Goal: Task Accomplishment & Management: Complete application form

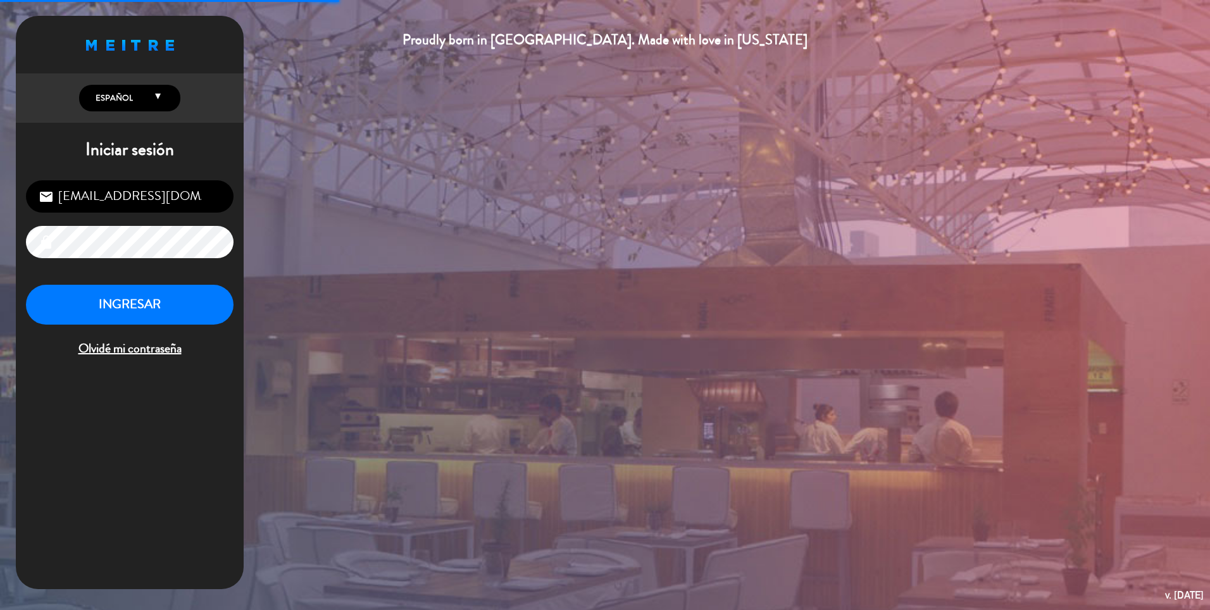
click at [144, 328] on div "INGRESAR Olvidé mi contraseña" at bounding box center [130, 322] width 208 height 75
click at [142, 313] on button "INGRESAR" at bounding box center [130, 305] width 208 height 40
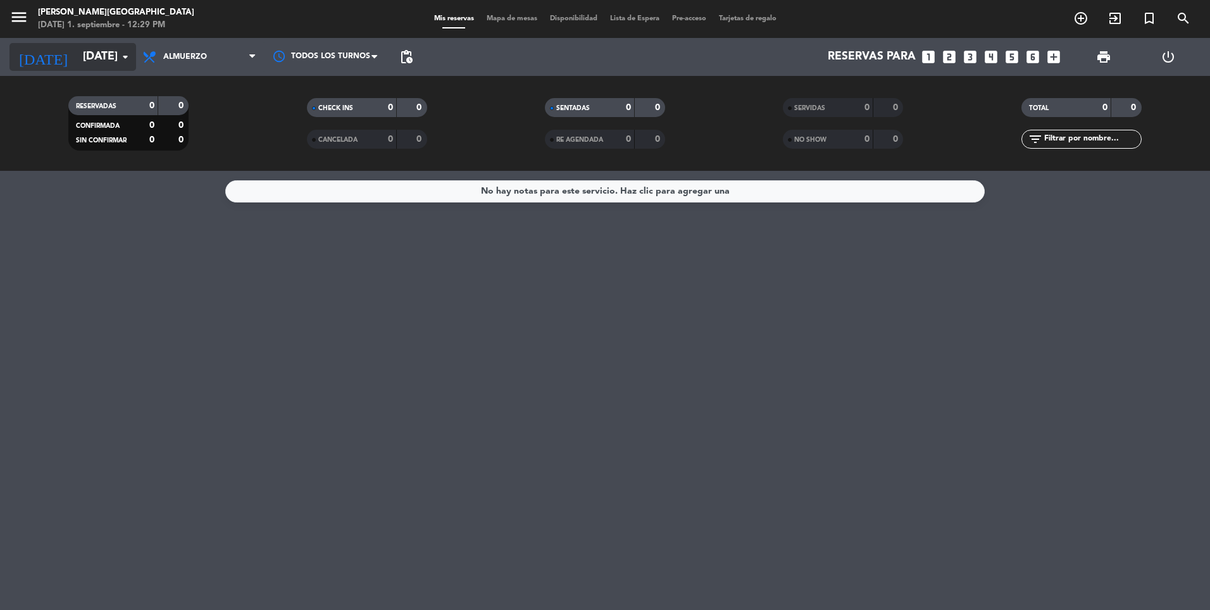
click at [84, 55] on input "[DATE]" at bounding box center [150, 56] width 147 height 25
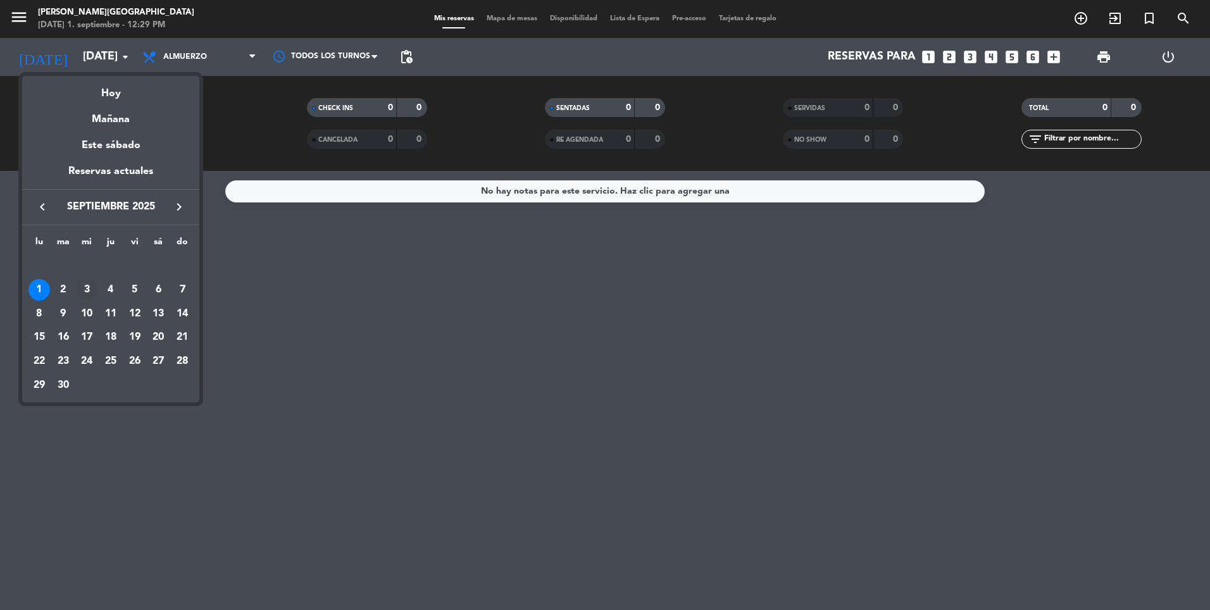
click at [90, 290] on div "3" at bounding box center [87, 290] width 22 height 22
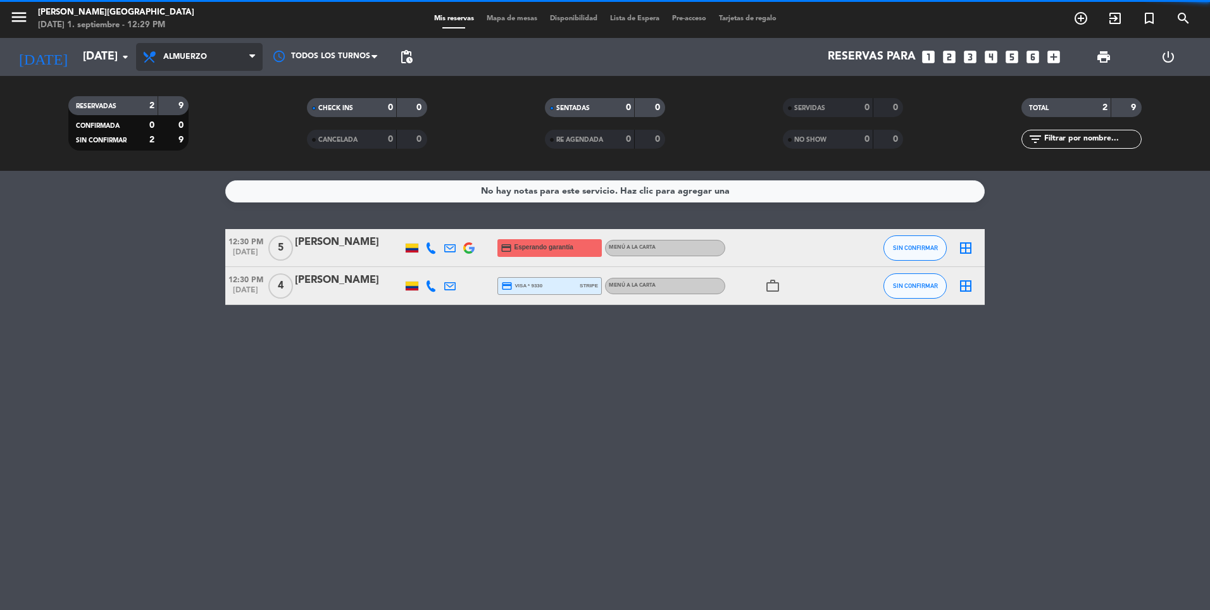
click at [178, 67] on span "Almuerzo" at bounding box center [199, 57] width 127 height 28
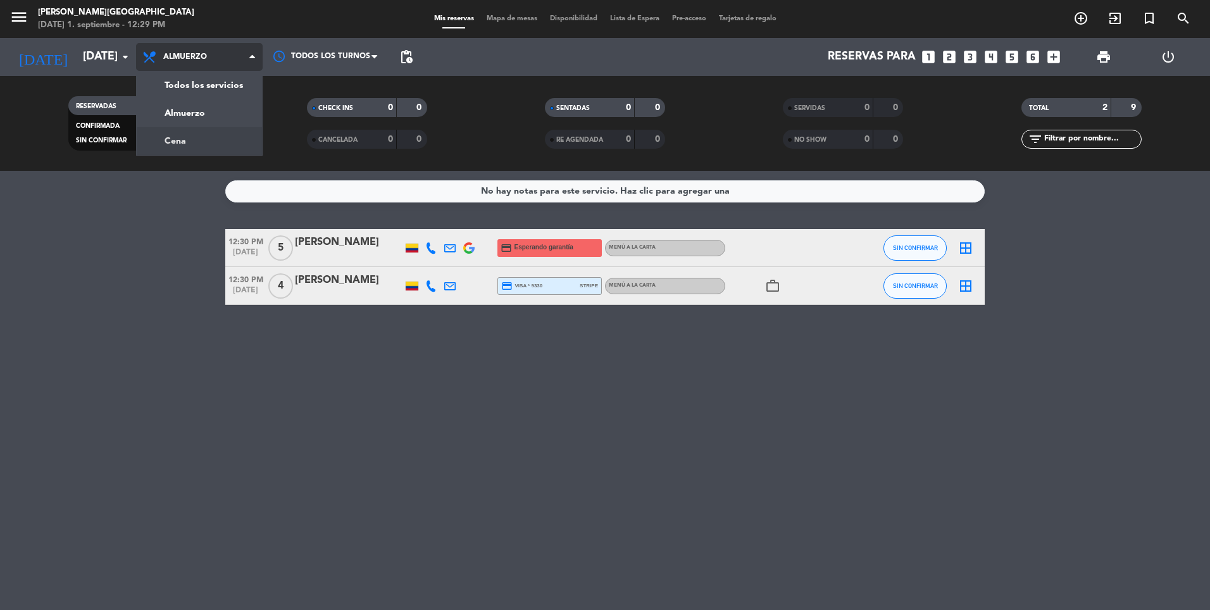
click at [168, 149] on div "menu [PERSON_NAME] [DATE] 1. septiembre - 12:29 PM Mis reservas Mapa de mesas D…" at bounding box center [605, 85] width 1210 height 171
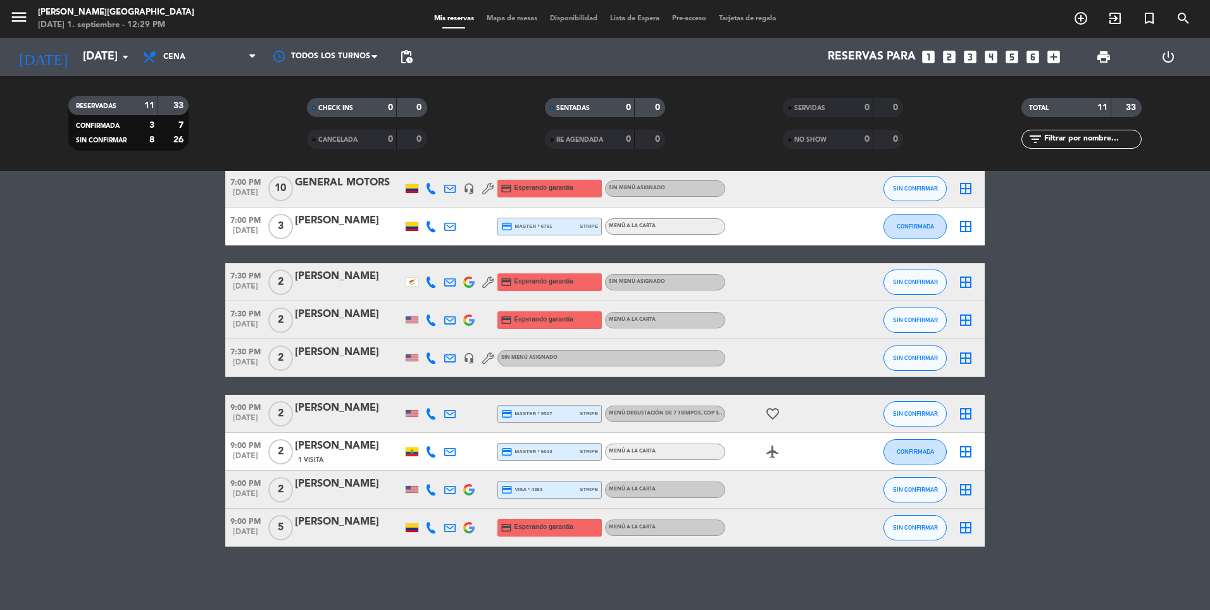
scroll to position [90, 0]
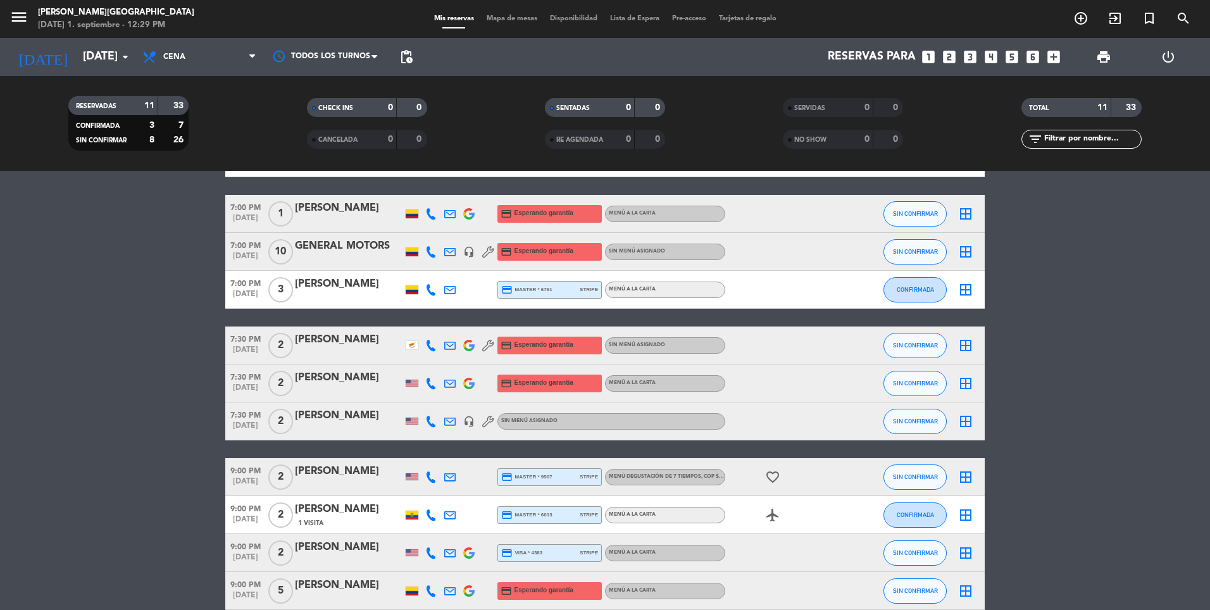
click at [357, 248] on div "GENERAL MOTORS" at bounding box center [349, 246] width 108 height 16
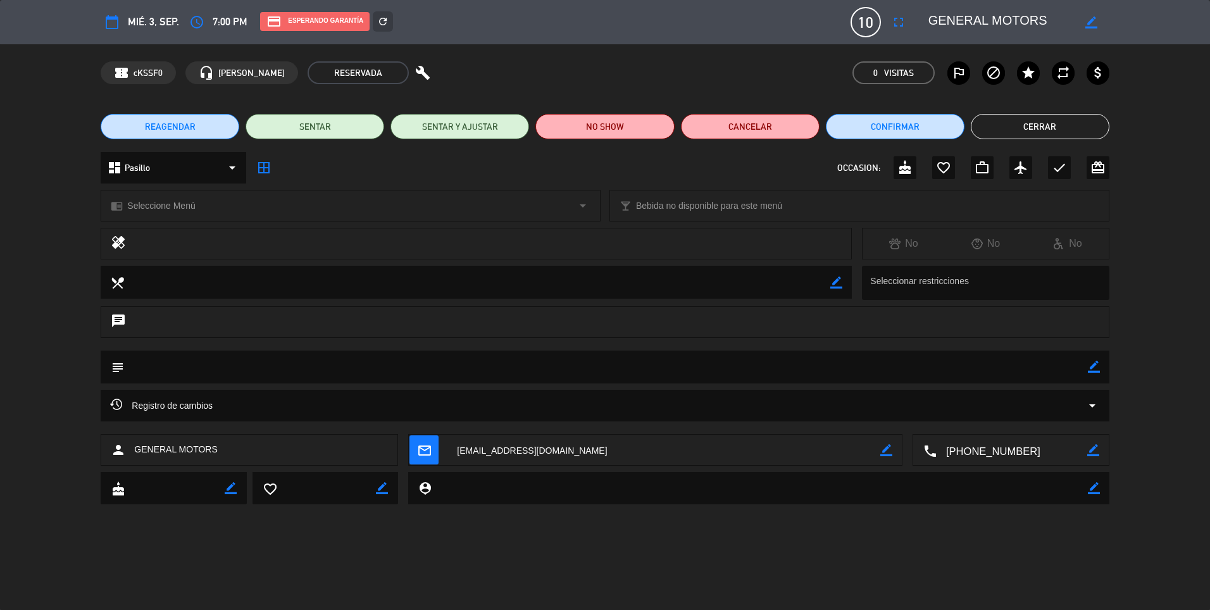
click at [1017, 132] on button "Cerrar" at bounding box center [1040, 126] width 139 height 25
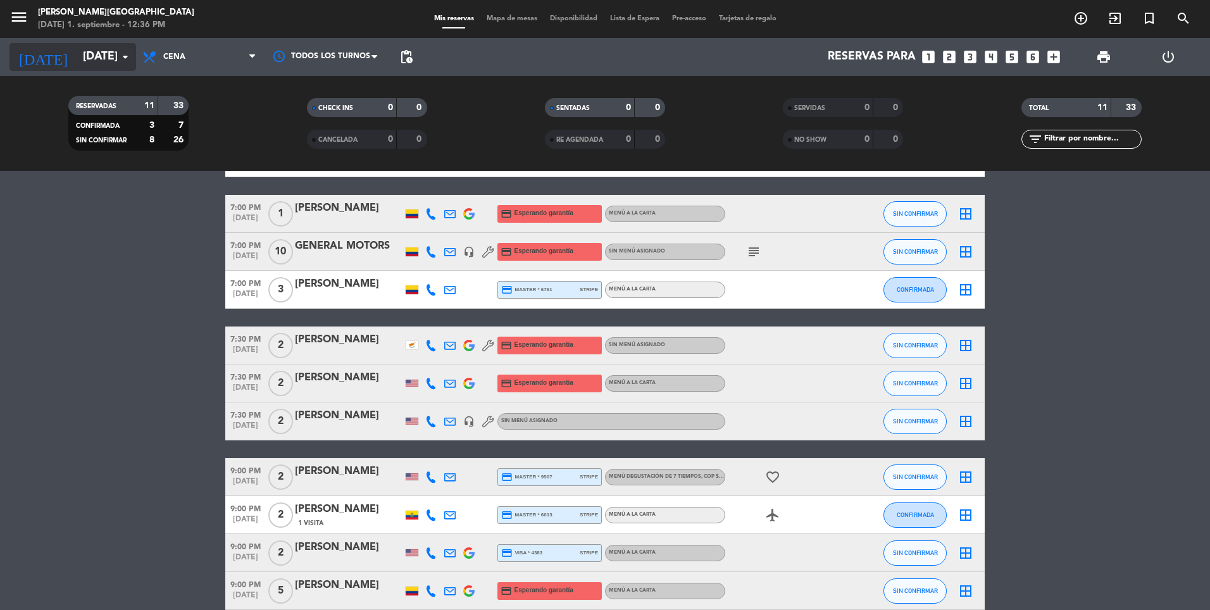
click at [79, 58] on input "[DATE]" at bounding box center [150, 56] width 147 height 25
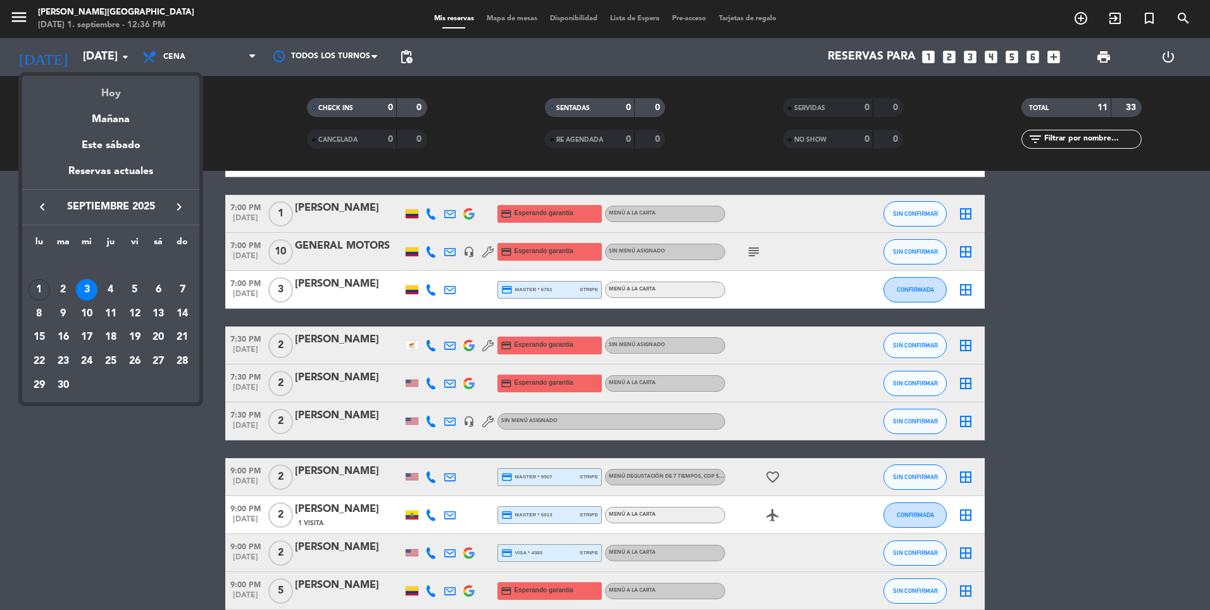
click at [107, 94] on div "Hoy" at bounding box center [110, 89] width 177 height 26
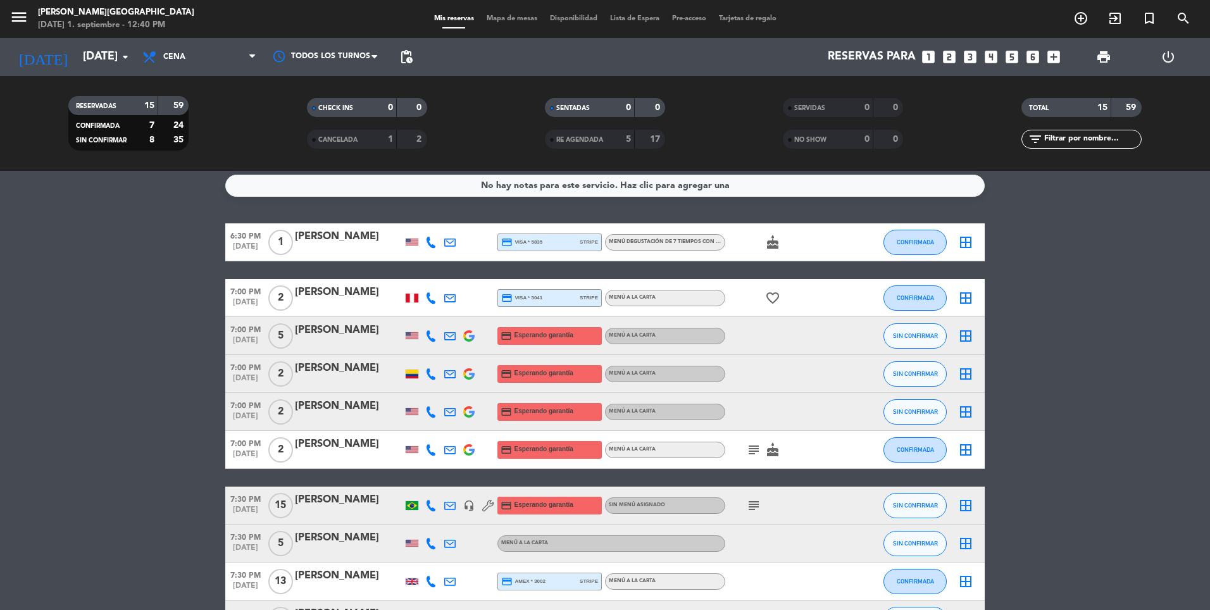
scroll to position [0, 0]
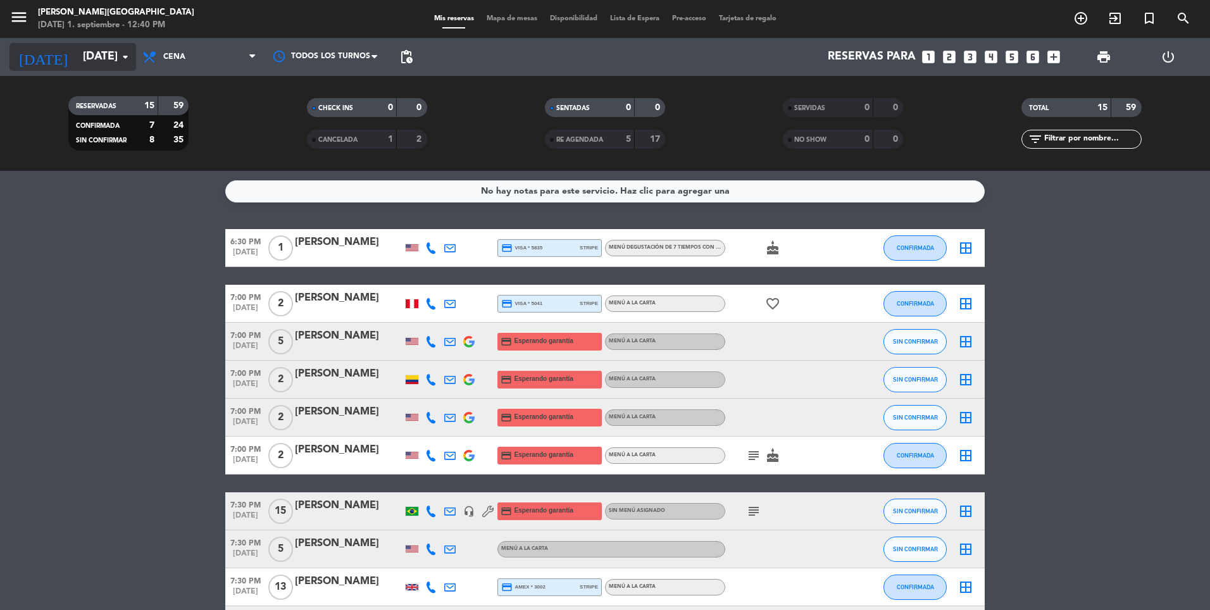
click at [84, 47] on input "[DATE]" at bounding box center [150, 56] width 147 height 25
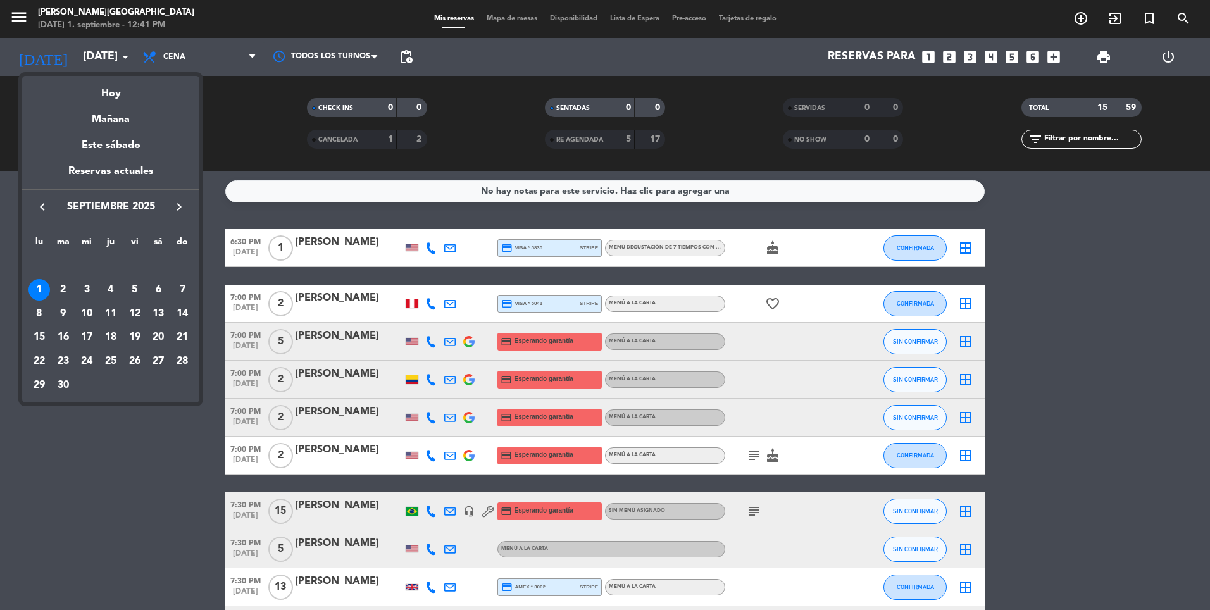
click at [175, 208] on icon "keyboard_arrow_right" at bounding box center [178, 206] width 15 height 15
click at [42, 206] on icon "keyboard_arrow_left" at bounding box center [42, 206] width 15 height 15
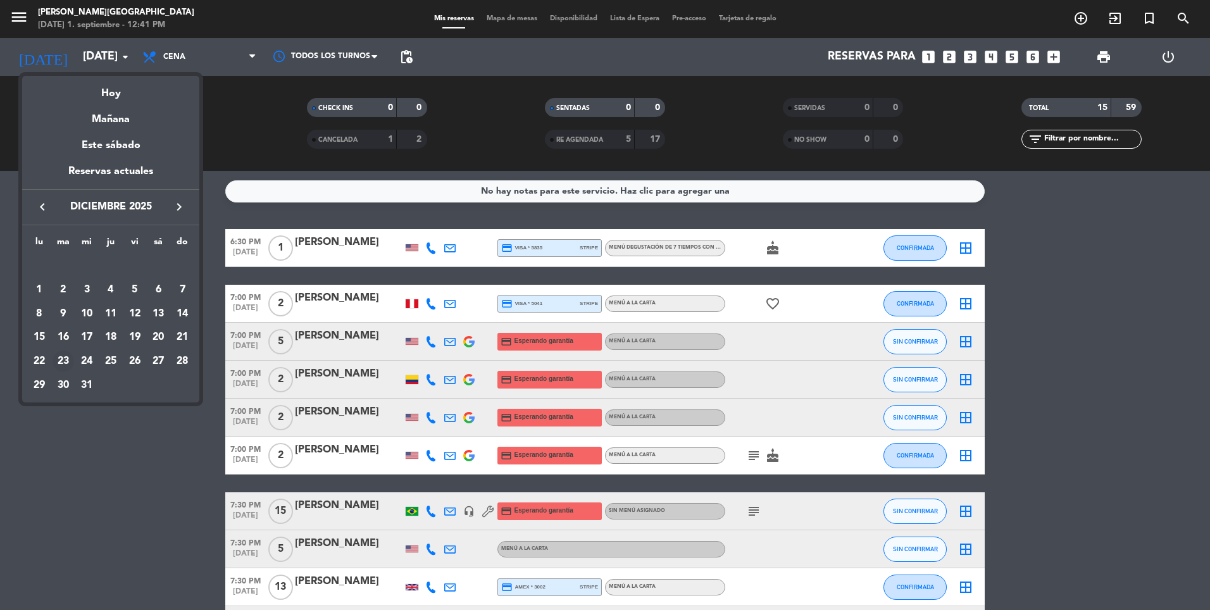
click at [68, 361] on div "23" at bounding box center [64, 362] width 22 height 22
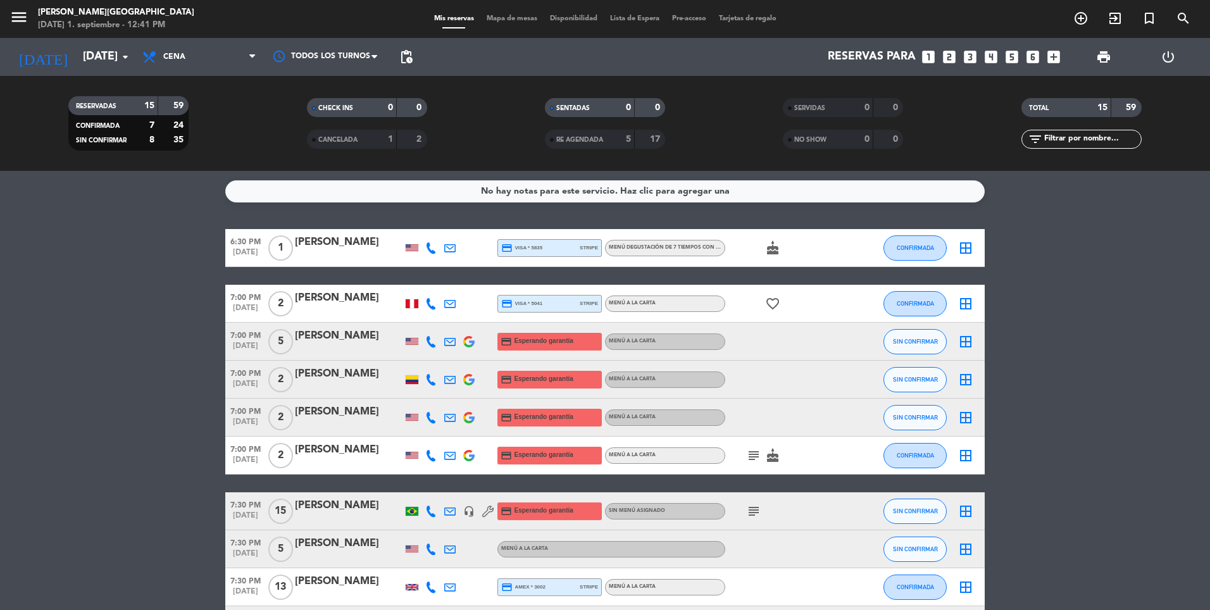
type input "[DATE]"
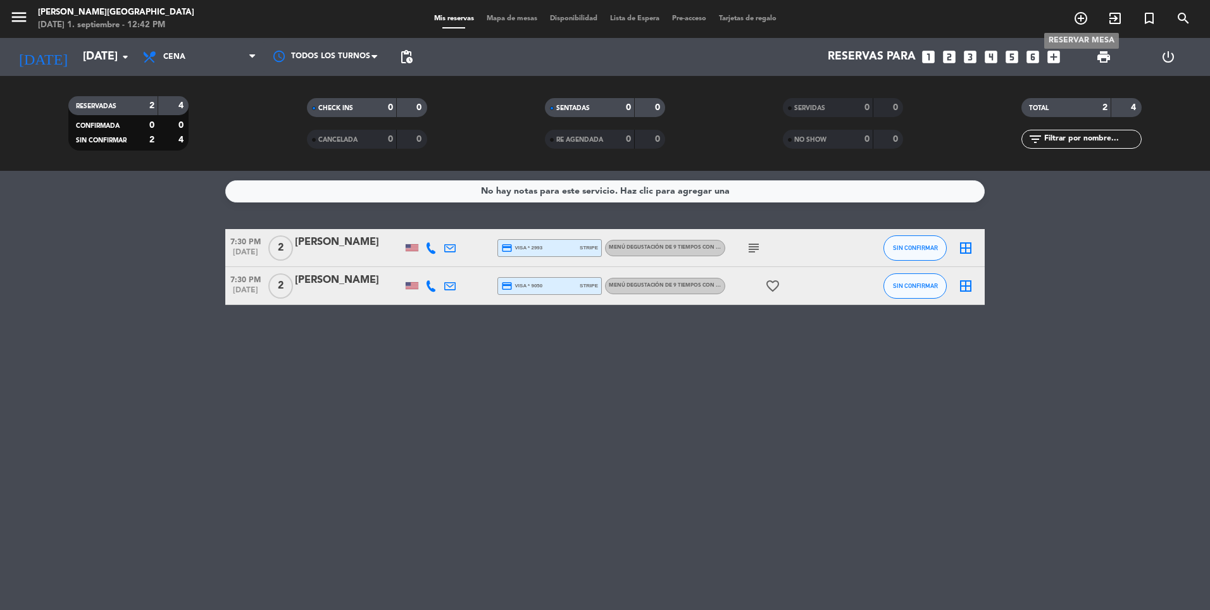
click at [1077, 20] on icon "add_circle_outline" at bounding box center [1080, 18] width 15 height 15
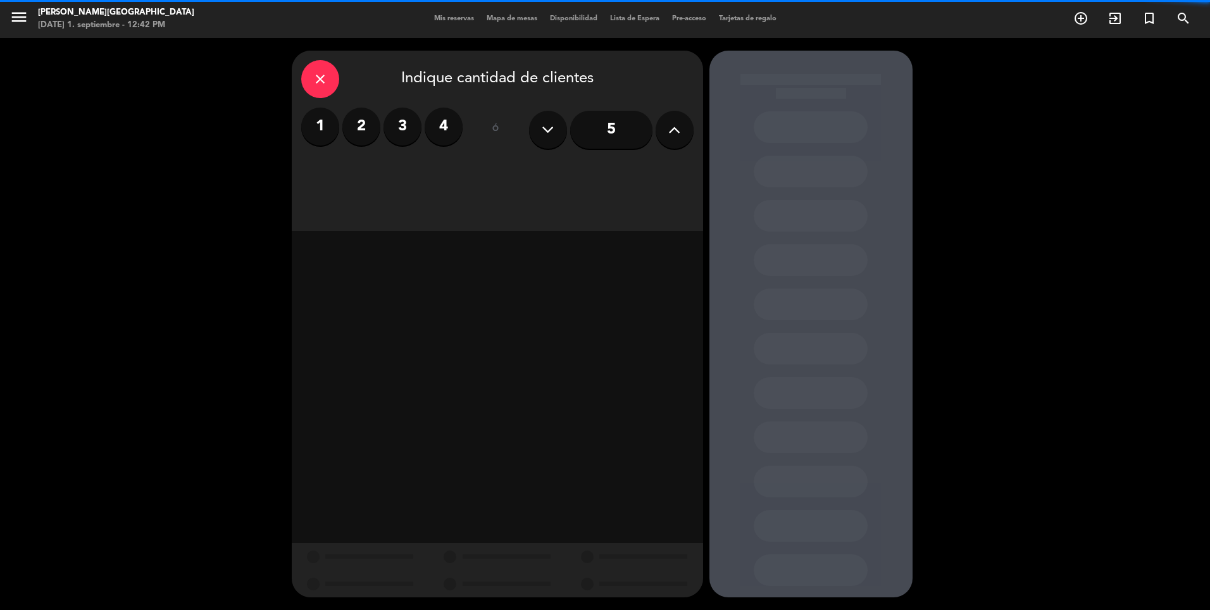
click at [610, 139] on input "5" at bounding box center [611, 130] width 82 height 38
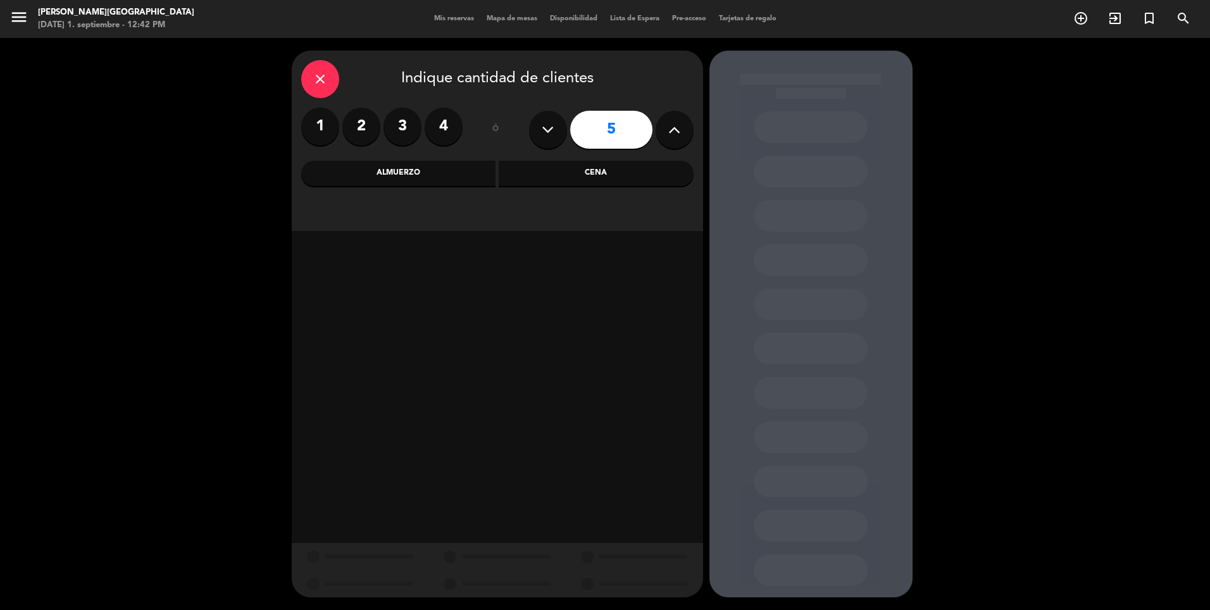
click at [612, 175] on div "Cena" at bounding box center [596, 173] width 195 height 25
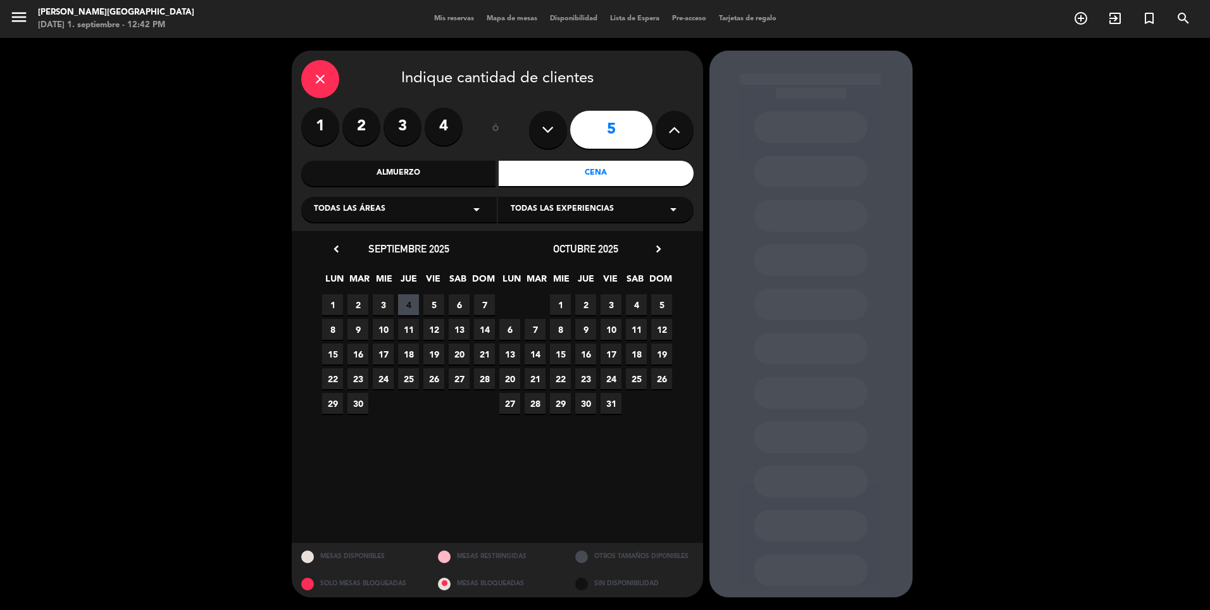
click at [664, 253] on icon "chevron_right" at bounding box center [658, 248] width 13 height 13
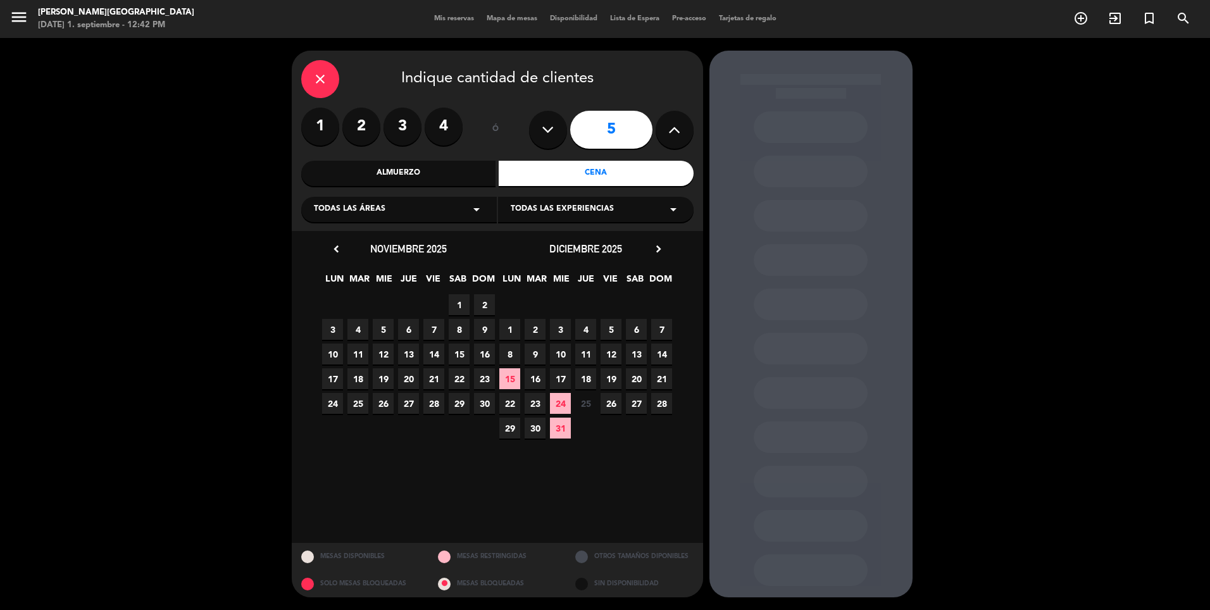
click at [535, 404] on span "23" at bounding box center [535, 403] width 21 height 21
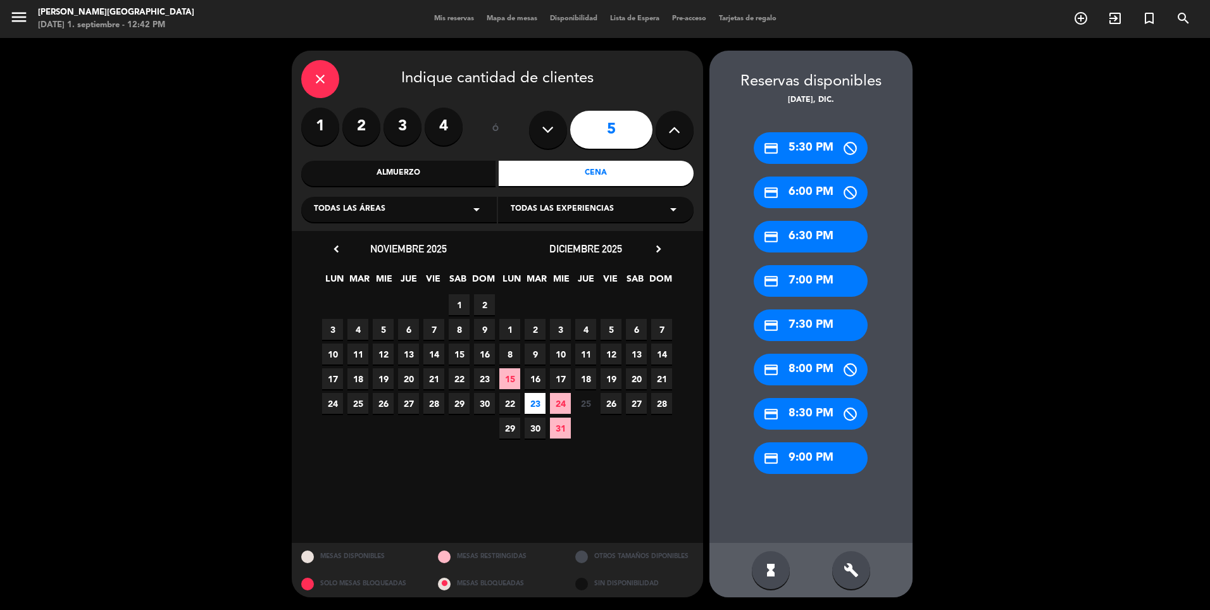
click at [816, 330] on div "credit_card 7:30 PM" at bounding box center [811, 325] width 114 height 32
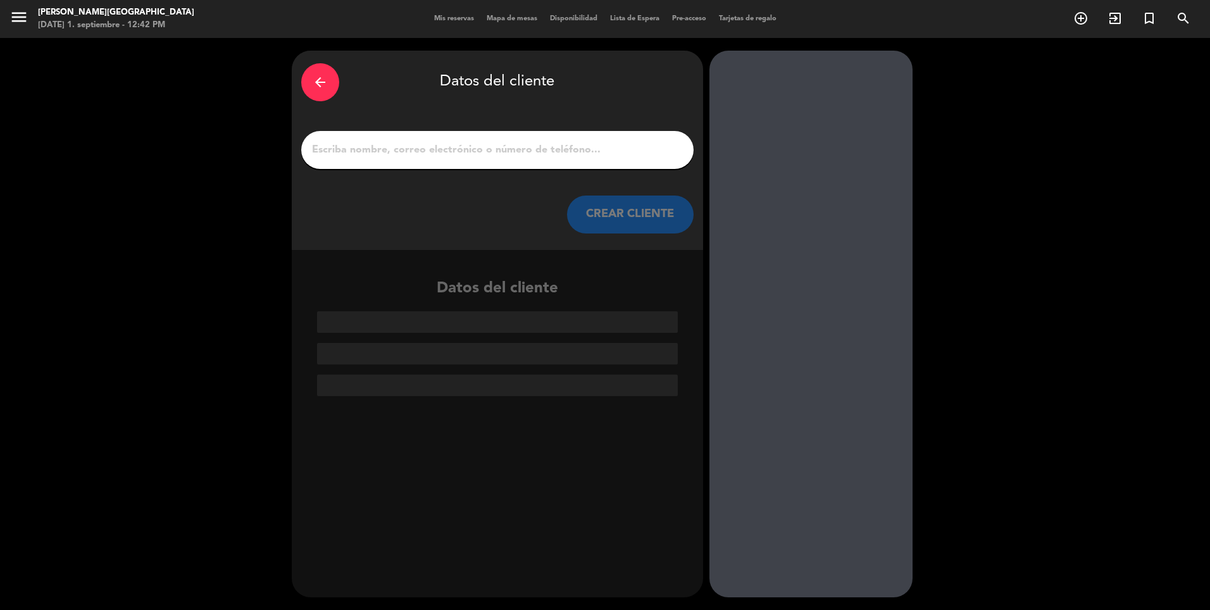
click at [427, 159] on div at bounding box center [497, 150] width 392 height 38
click at [445, 152] on input "1" at bounding box center [497, 150] width 373 height 18
type input "M"
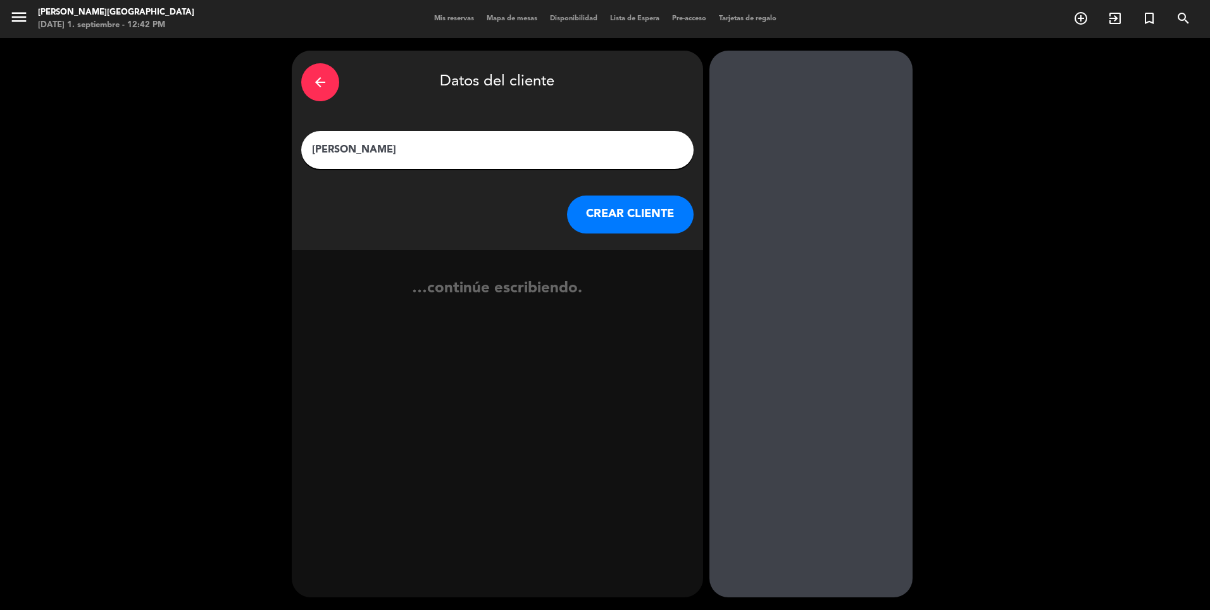
type input "[PERSON_NAME]"
click at [621, 228] on button "CREAR CLIENTE" at bounding box center [630, 215] width 127 height 38
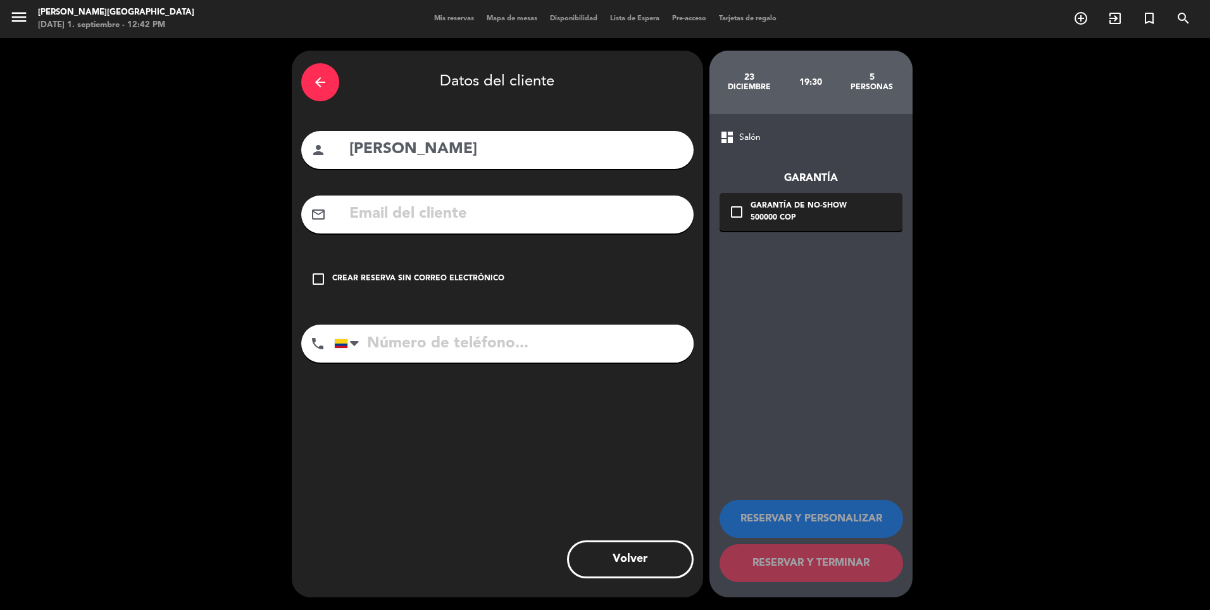
click at [504, 207] on input "text" at bounding box center [516, 214] width 336 height 26
click at [507, 276] on div "check_box_outline_blank Crear reserva sin correo electrónico" at bounding box center [497, 279] width 392 height 38
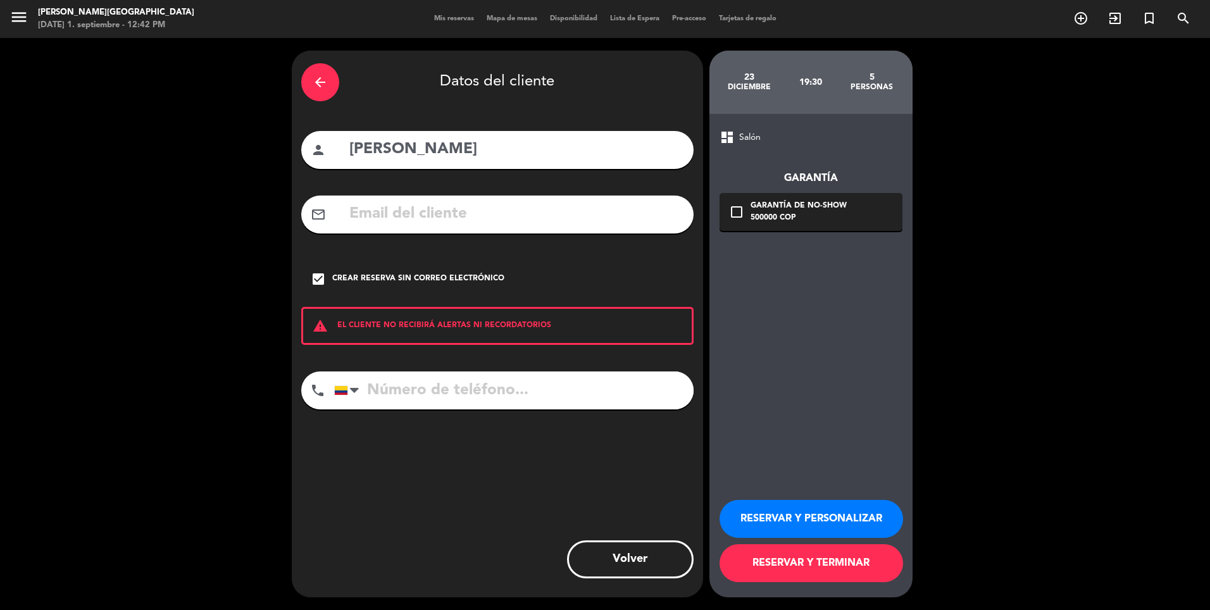
click at [818, 509] on button "RESERVAR Y PERSONALIZAR" at bounding box center [810, 519] width 183 height 38
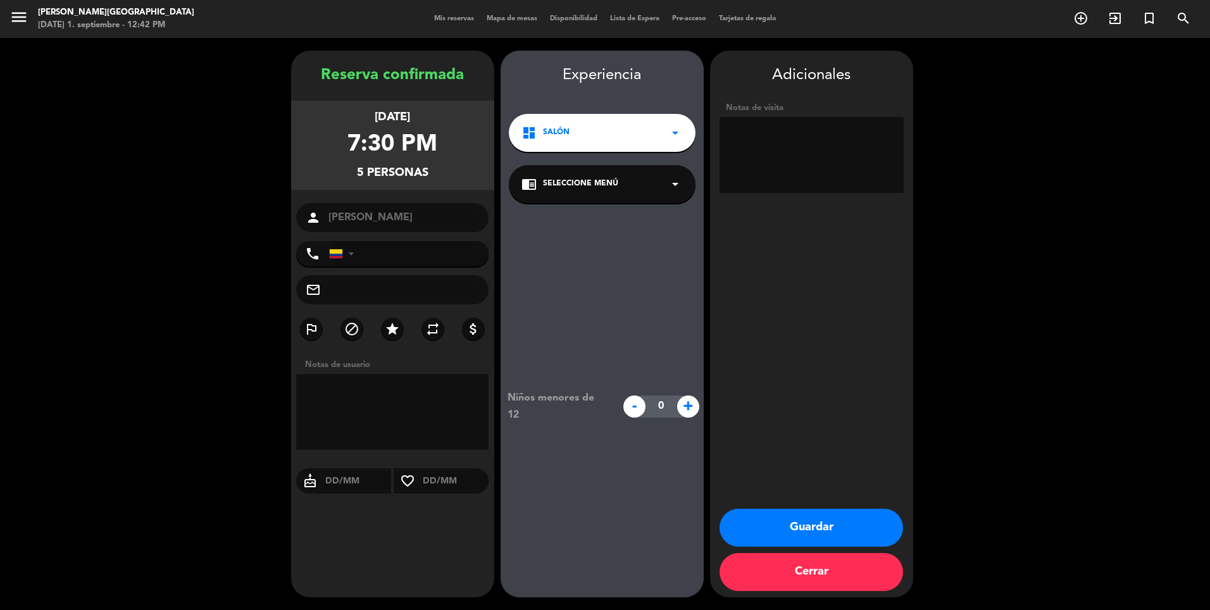
click at [806, 162] on textarea at bounding box center [811, 155] width 184 height 76
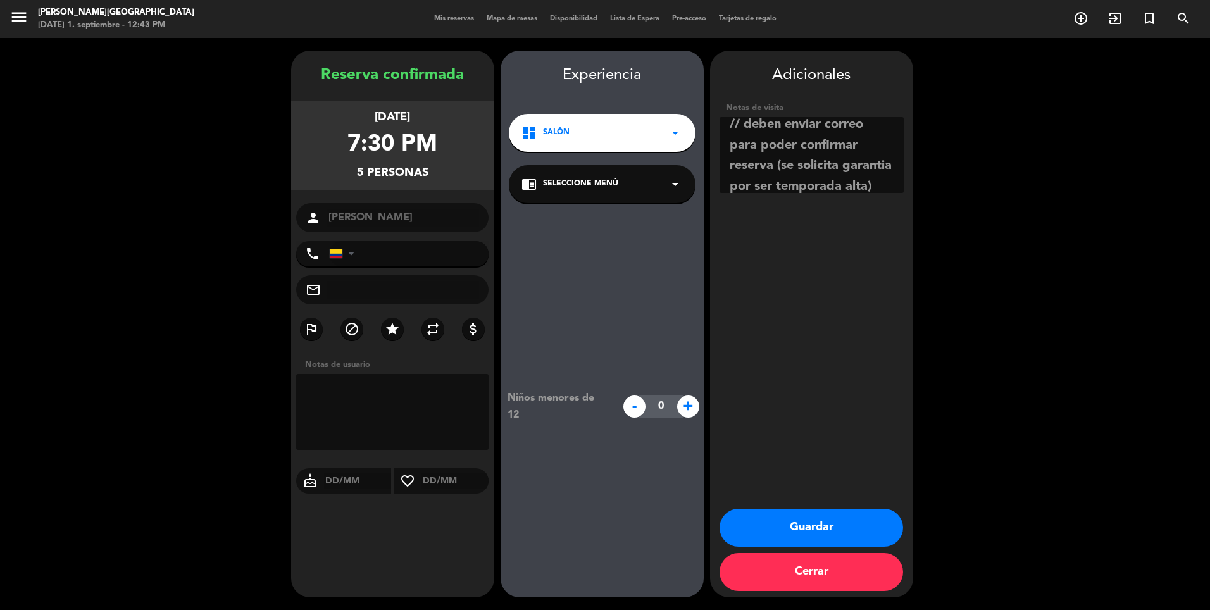
drag, startPoint x: 866, startPoint y: 178, endPoint x: 866, endPoint y: 165, distance: 13.3
type textarea "[PERSON_NAME] sta clara // deben enviar correo para poder confirmar reserva (se…"
click at [830, 531] on button "Guardar" at bounding box center [810, 528] width 183 height 38
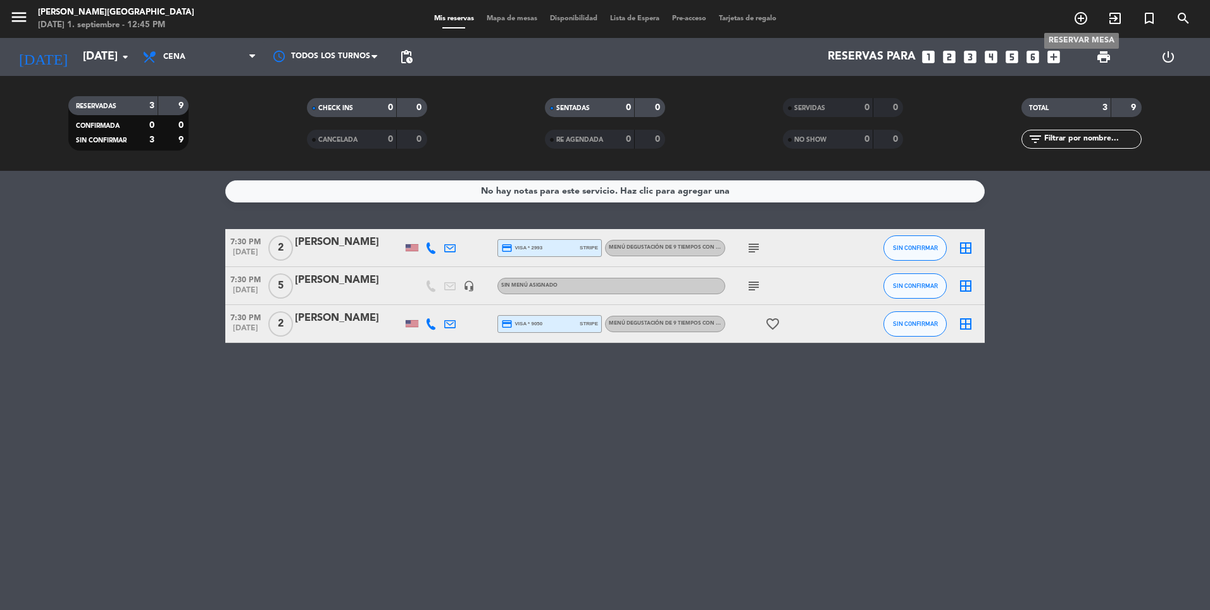
click at [1090, 22] on span "add_circle_outline" at bounding box center [1081, 19] width 34 height 22
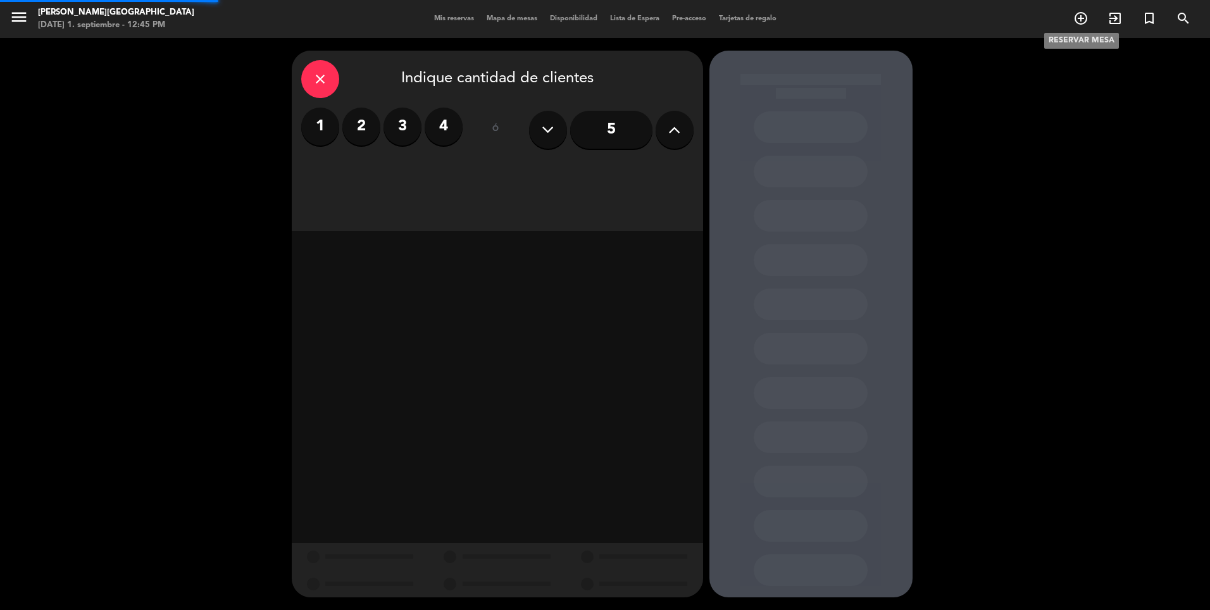
click at [1078, 22] on icon "add_circle_outline" at bounding box center [1080, 18] width 15 height 15
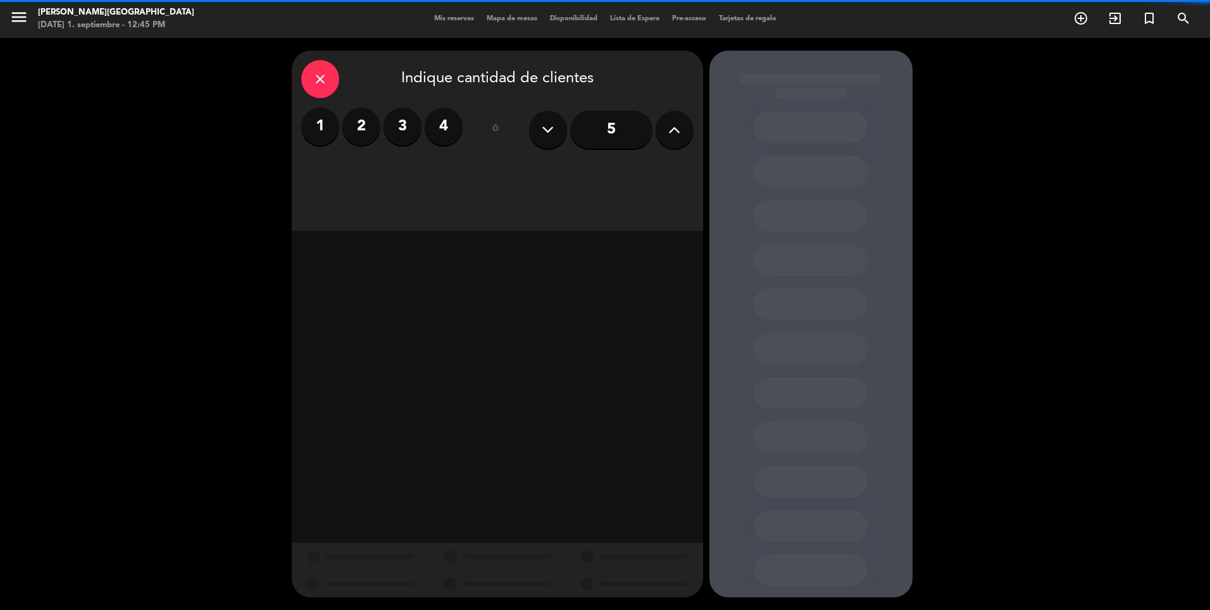
click at [364, 128] on label "2" at bounding box center [361, 127] width 38 height 38
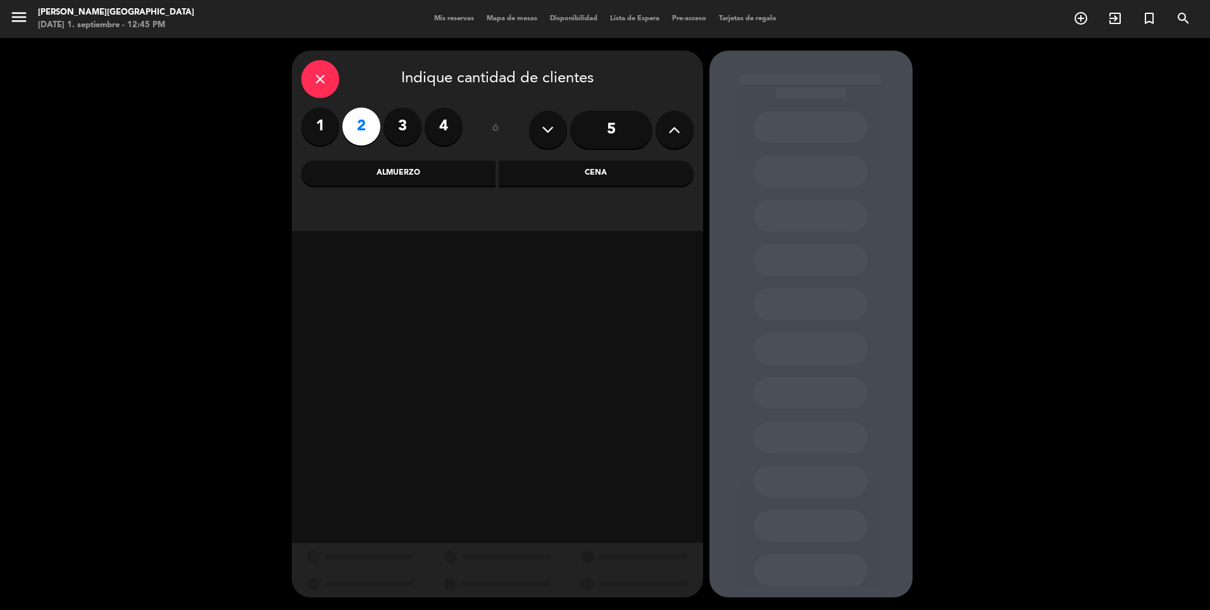
click at [610, 180] on div "Cena" at bounding box center [596, 173] width 195 height 25
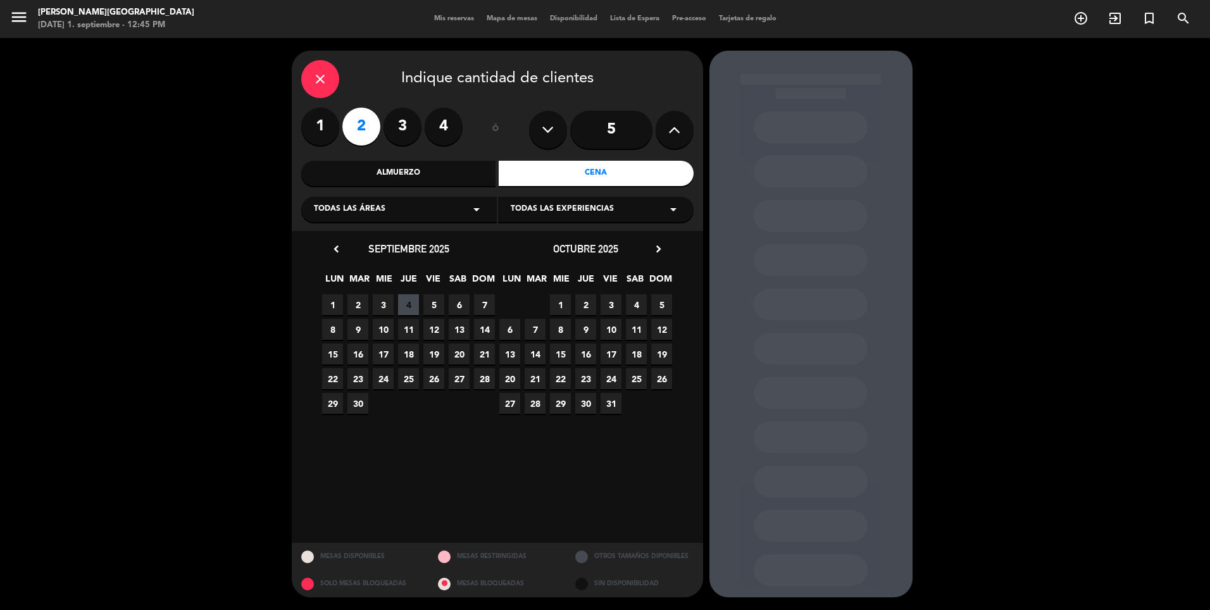
click at [329, 302] on span "1" at bounding box center [332, 304] width 21 height 21
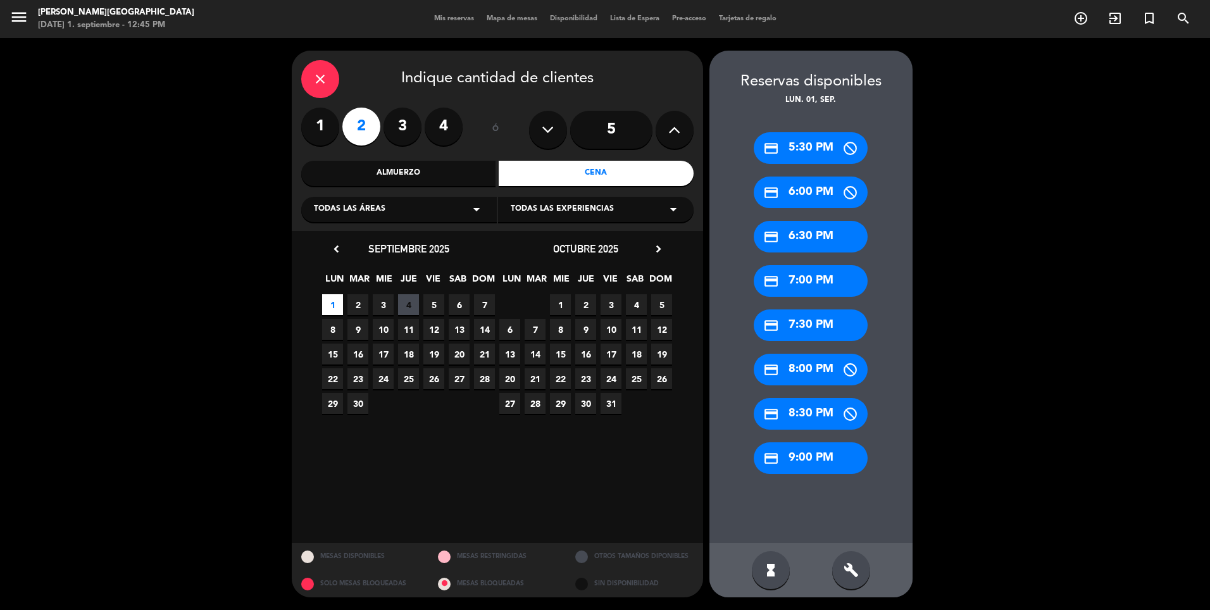
click at [812, 225] on div "credit_card 6:30 PM" at bounding box center [811, 237] width 114 height 32
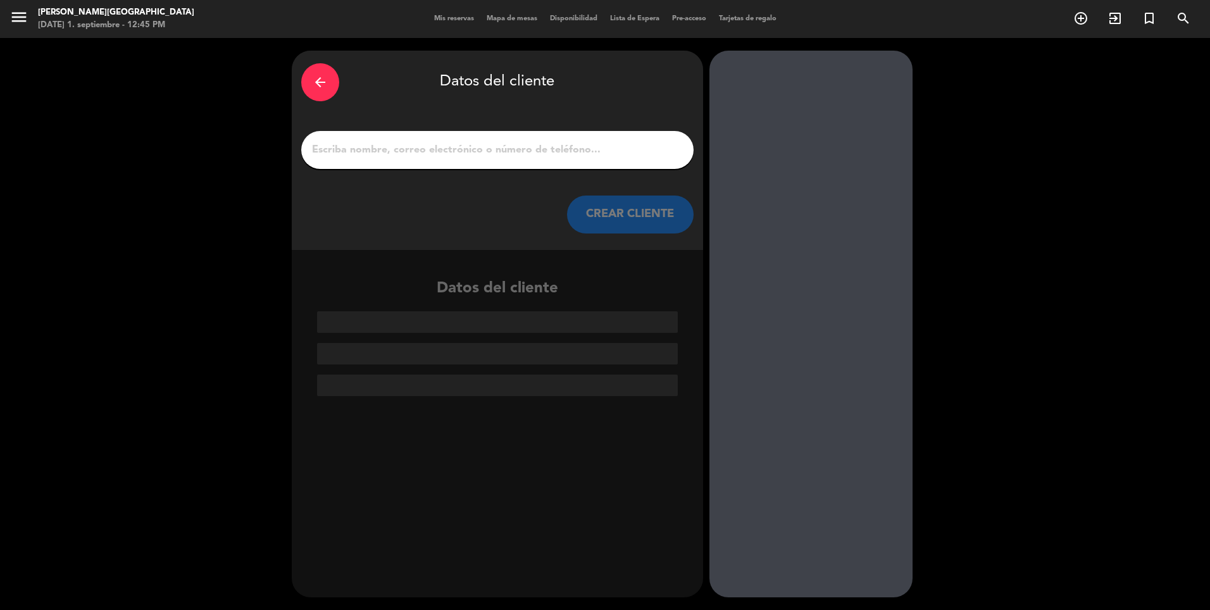
click at [599, 154] on input "1" at bounding box center [497, 150] width 373 height 18
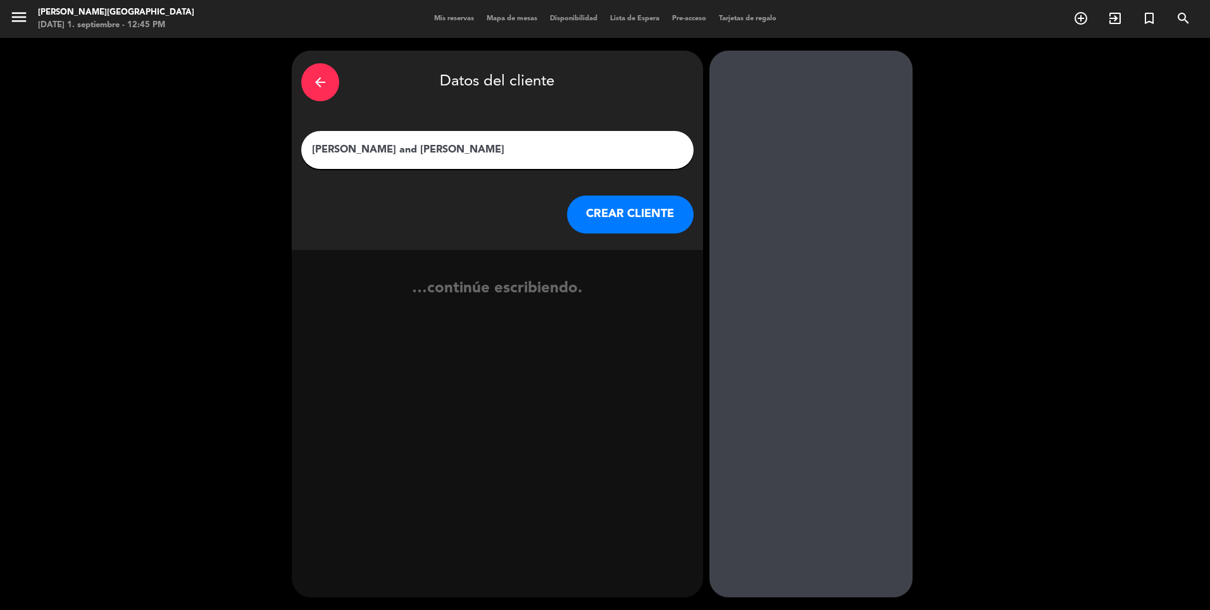
type input "[PERSON_NAME] and [PERSON_NAME]"
click at [628, 212] on button "CREAR CLIENTE" at bounding box center [630, 215] width 127 height 38
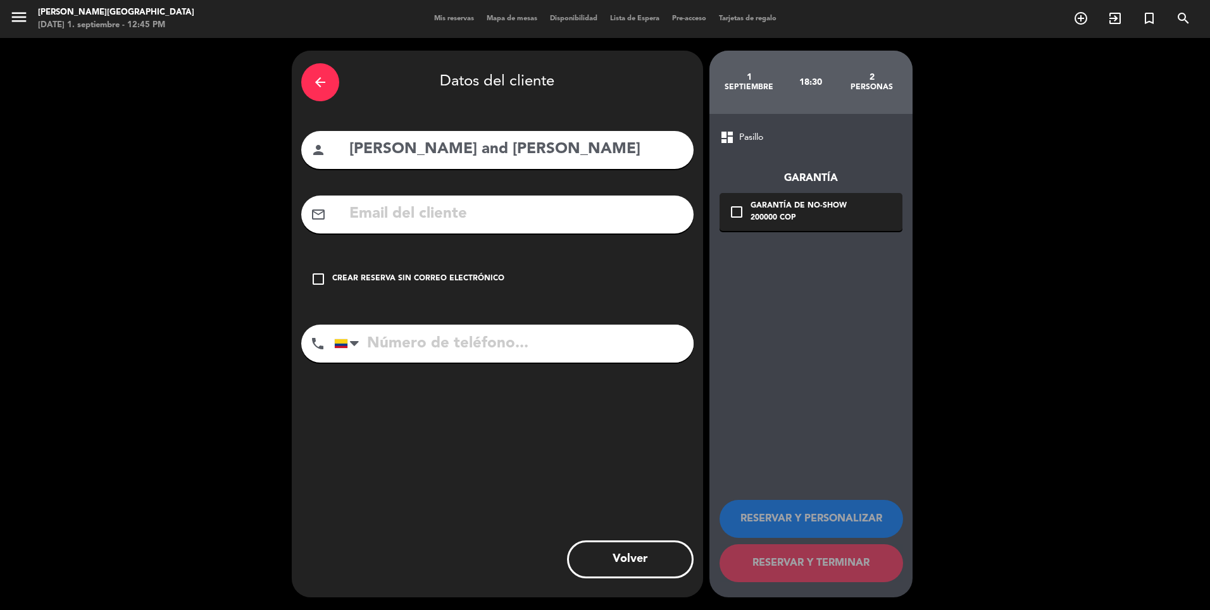
click at [400, 278] on div "Crear reserva sin correo electrónico" at bounding box center [418, 279] width 172 height 13
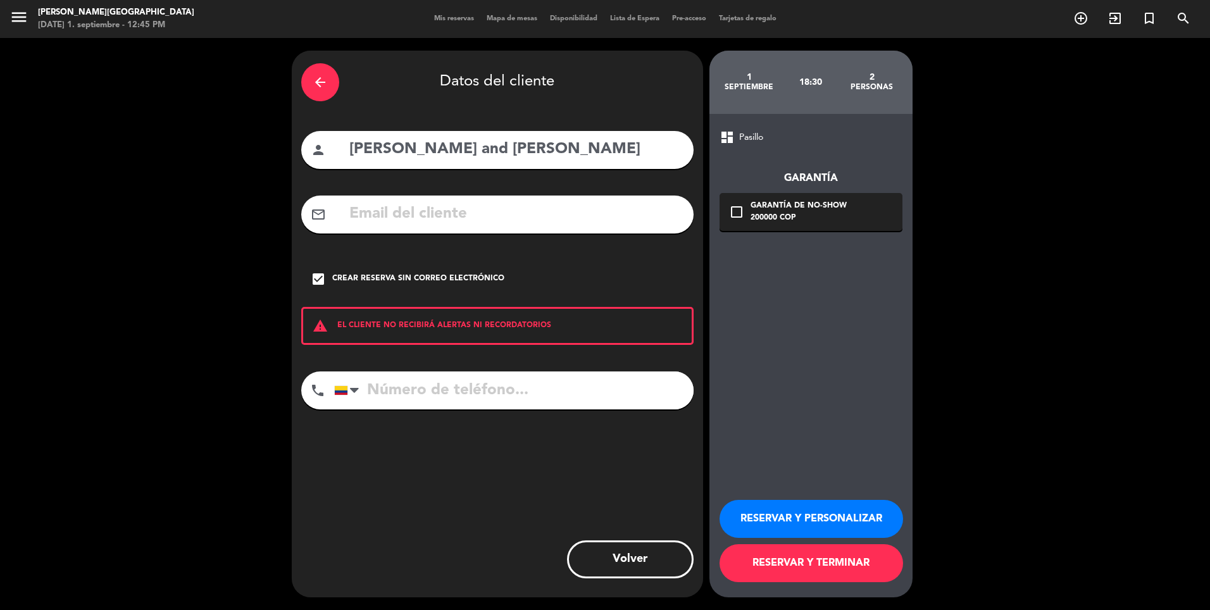
click at [464, 406] on input "tel" at bounding box center [513, 390] width 359 height 38
type input "3188757455"
click at [768, 509] on button "RESERVAR Y PERSONALIZAR" at bounding box center [810, 519] width 183 height 38
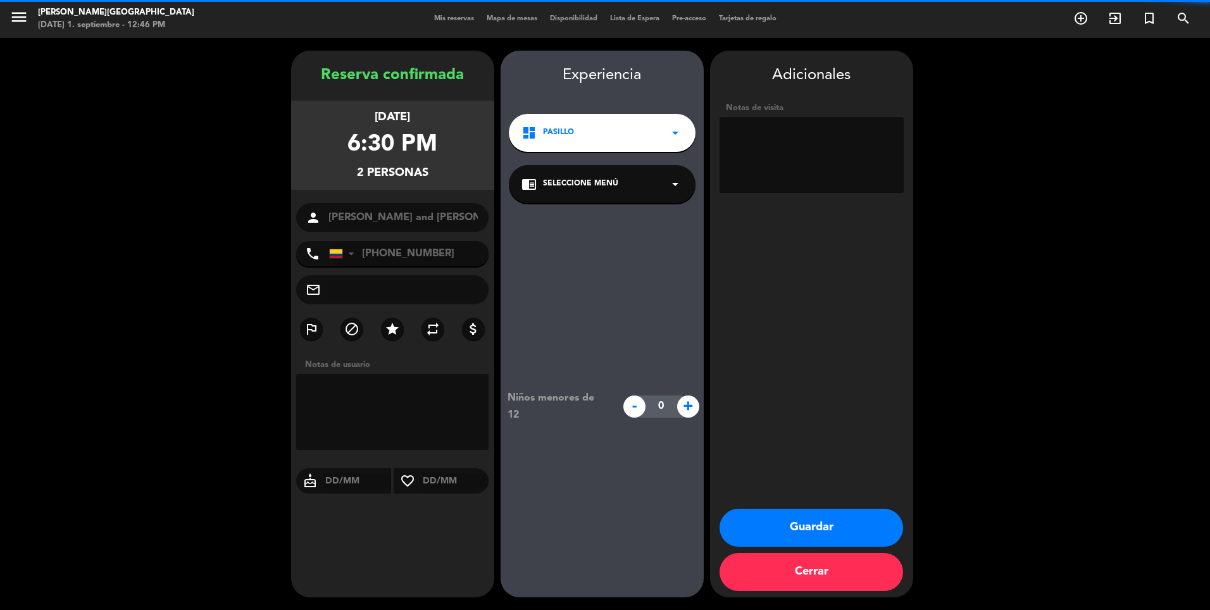
click at [842, 161] on textarea at bounding box center [811, 155] width 184 height 76
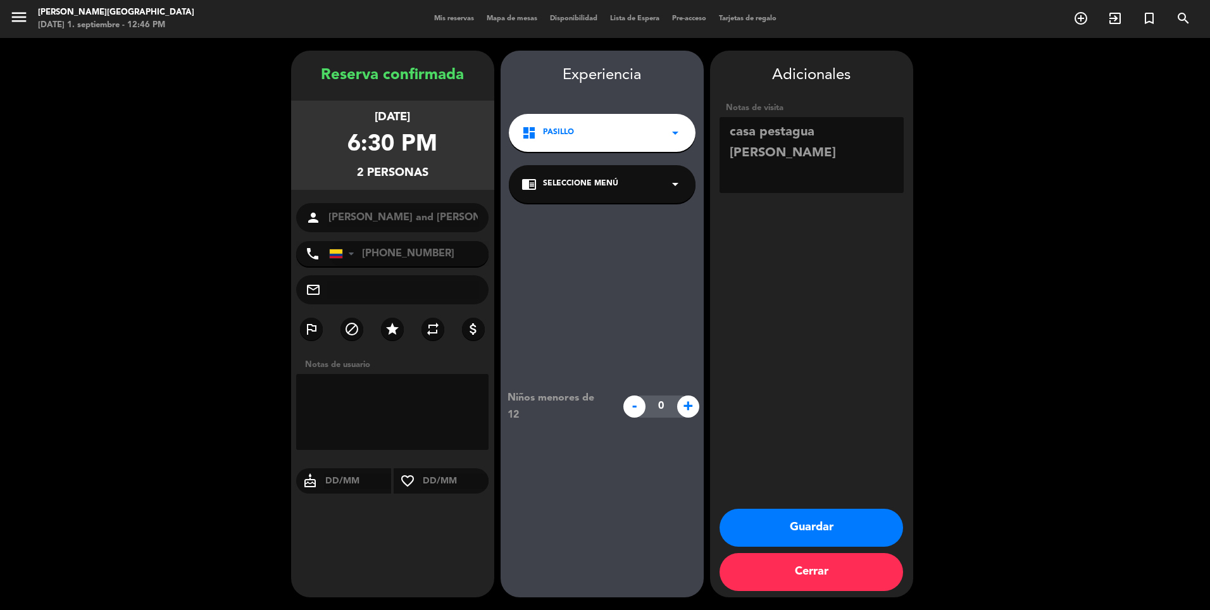
type textarea "casa pestagua [PERSON_NAME]"
click at [828, 525] on button "Guardar" at bounding box center [810, 528] width 183 height 38
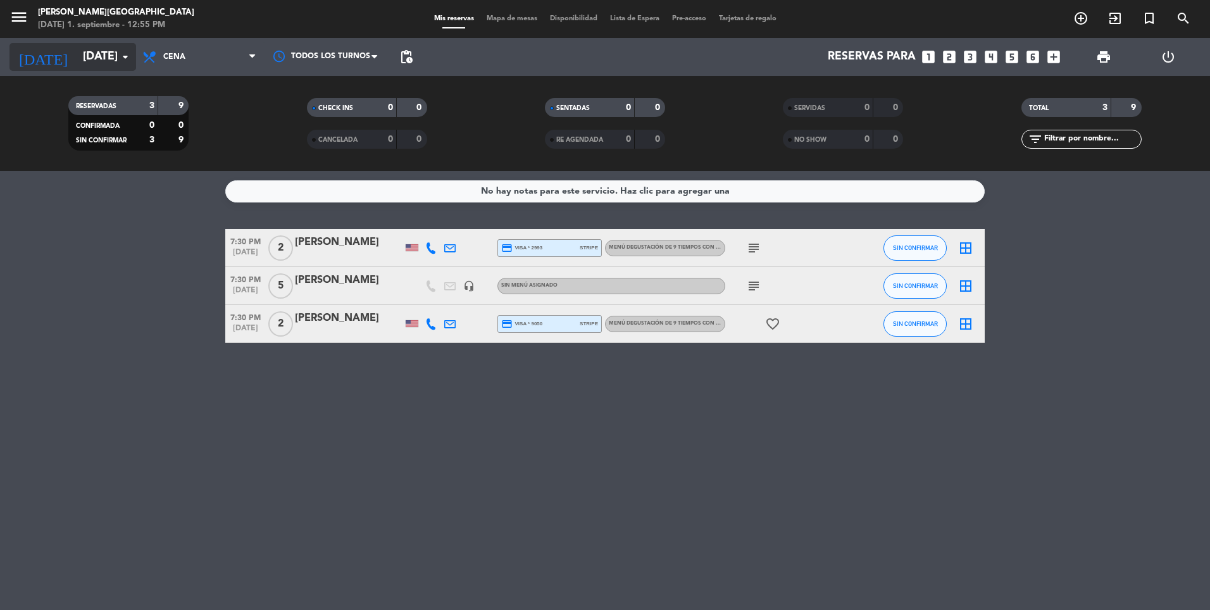
click at [116, 63] on input "[DATE]" at bounding box center [150, 56] width 147 height 25
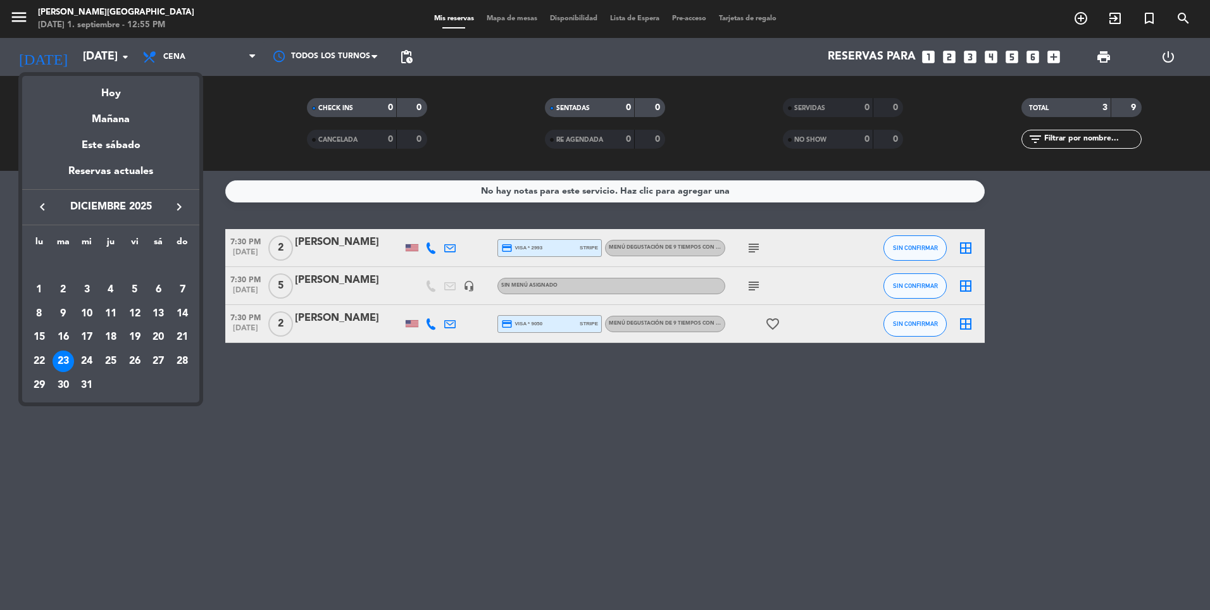
drag, startPoint x: 116, startPoint y: 63, endPoint x: 124, endPoint y: 103, distance: 40.6
click at [126, 82] on div "Hoy" at bounding box center [110, 89] width 177 height 26
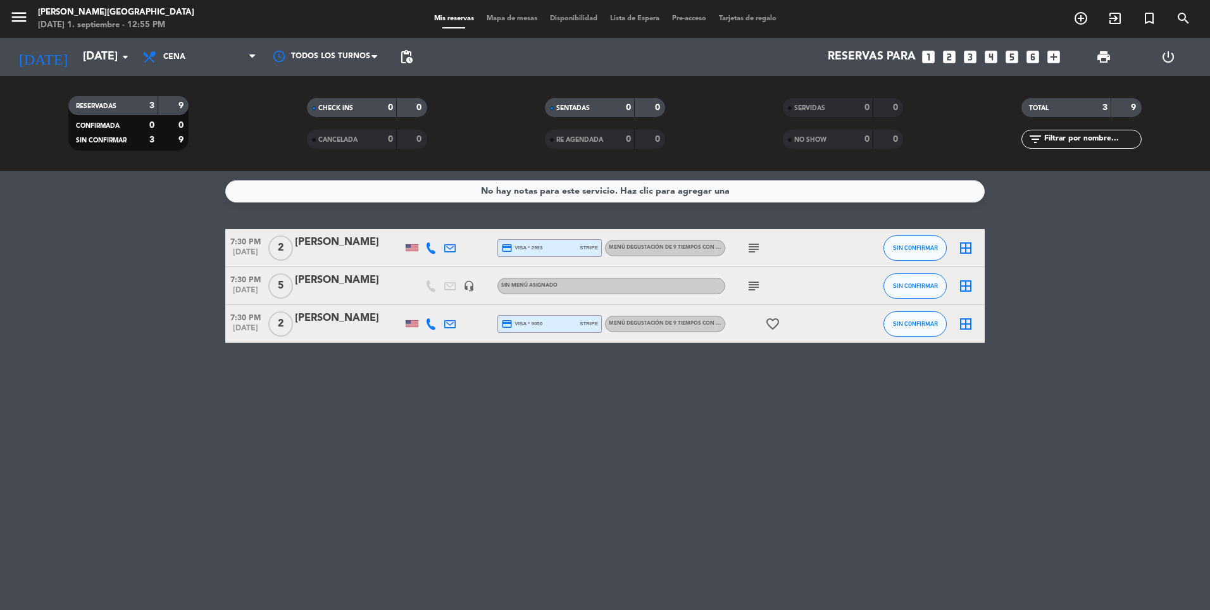
type input "[DATE]"
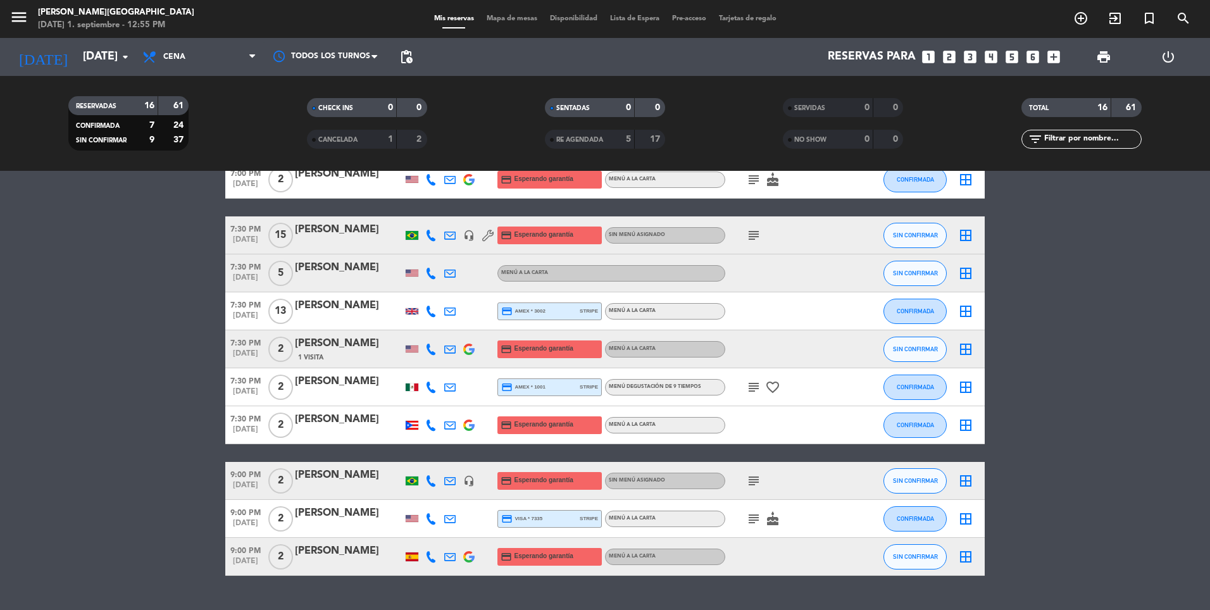
scroll to position [343, 0]
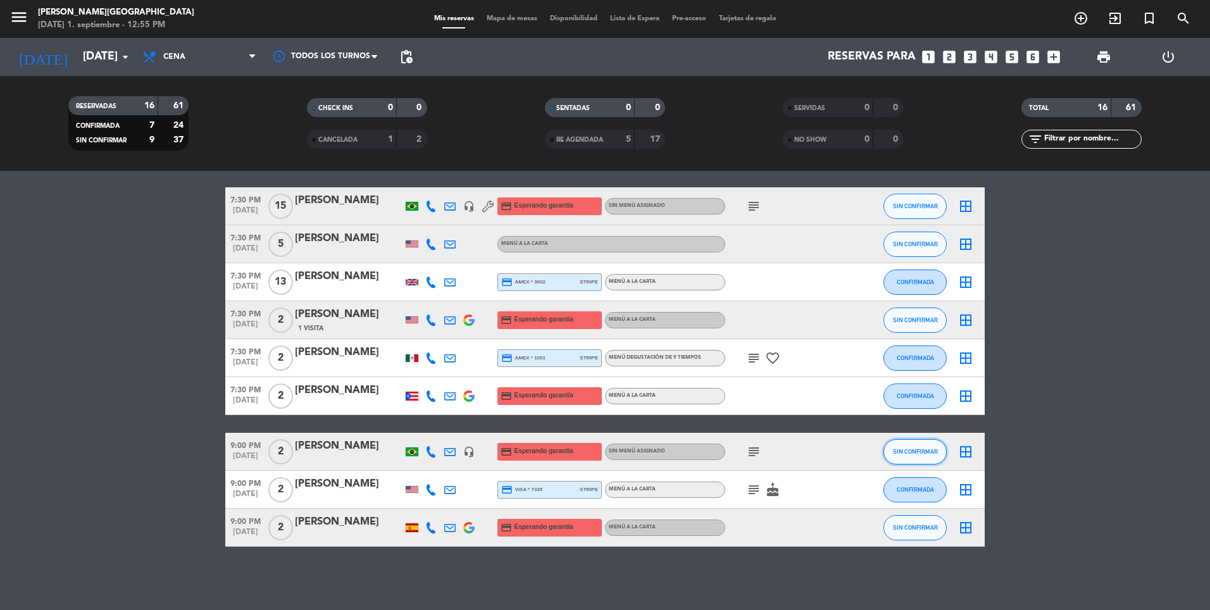
click at [889, 449] on button "SIN CONFIRMAR" at bounding box center [914, 451] width 63 height 25
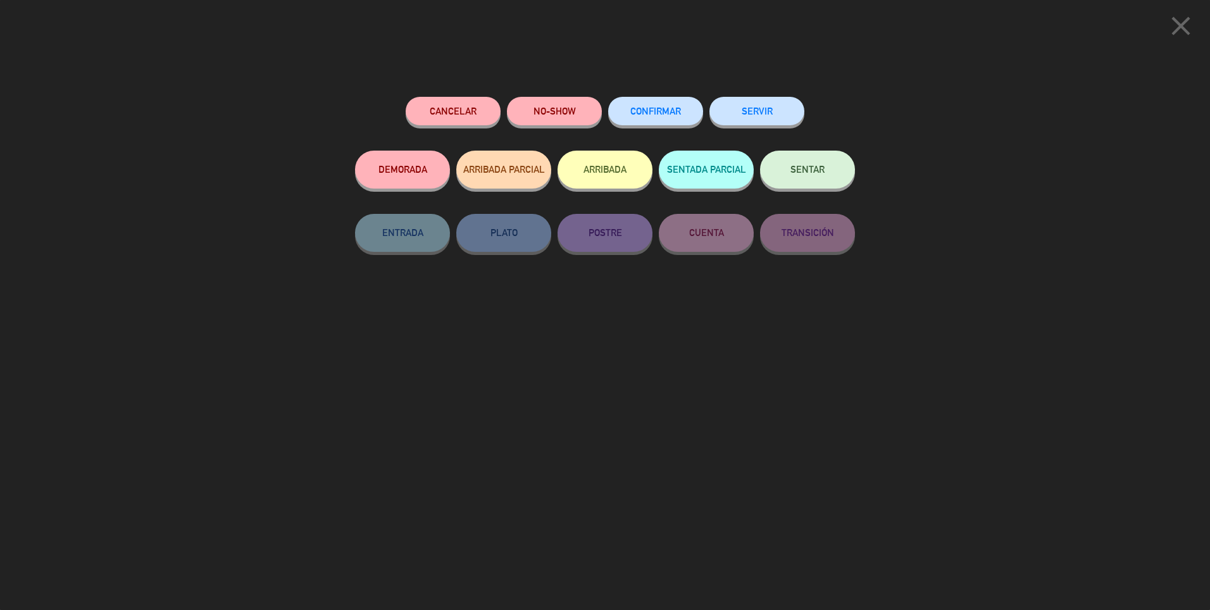
click at [661, 103] on button "CONFIRMAR" at bounding box center [655, 111] width 95 height 28
